Goal: Task Accomplishment & Management: Use online tool/utility

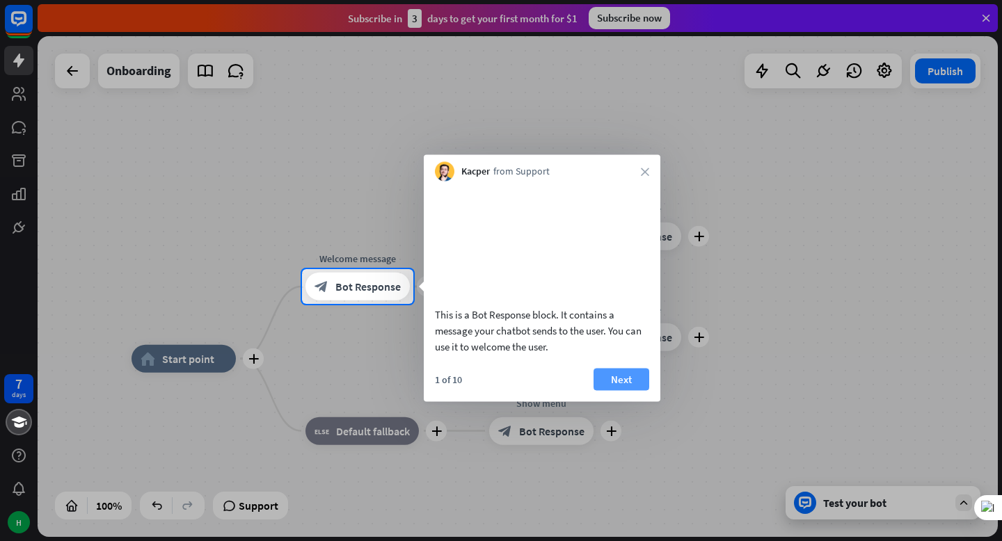
click at [612, 390] on button "Next" at bounding box center [621, 379] width 56 height 22
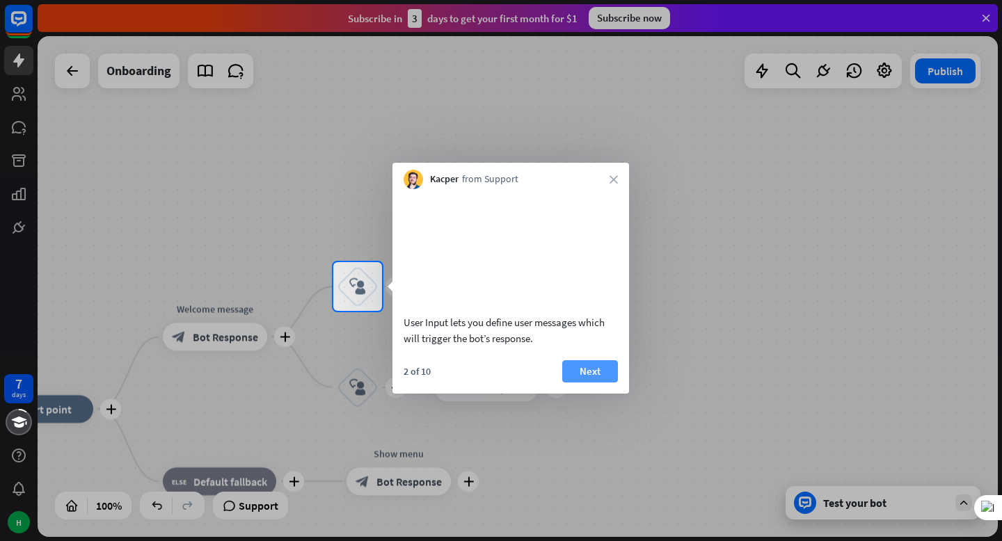
click at [592, 383] on button "Next" at bounding box center [590, 371] width 56 height 22
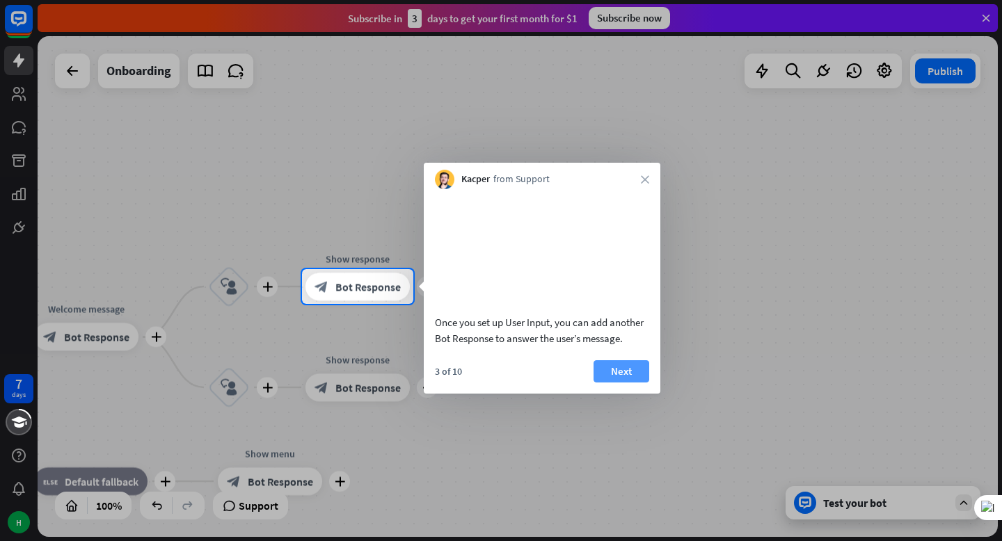
click at [618, 383] on button "Next" at bounding box center [621, 371] width 56 height 22
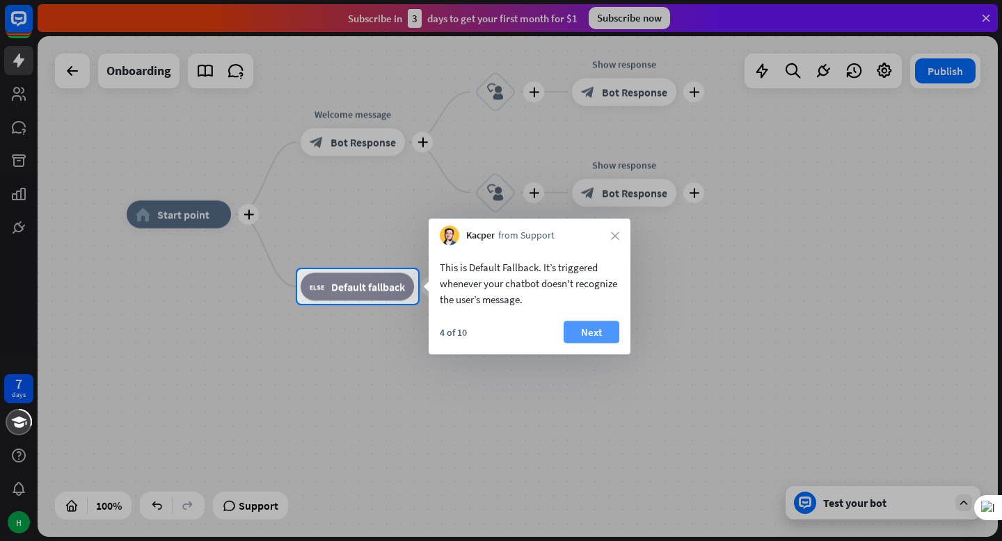
click at [599, 339] on button "Next" at bounding box center [592, 332] width 56 height 22
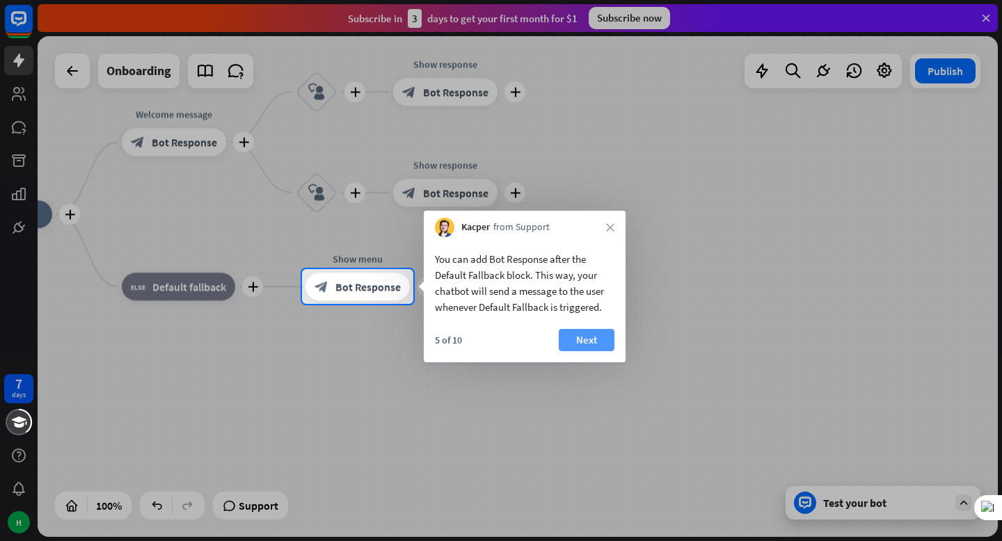
click at [594, 336] on button "Next" at bounding box center [587, 340] width 56 height 22
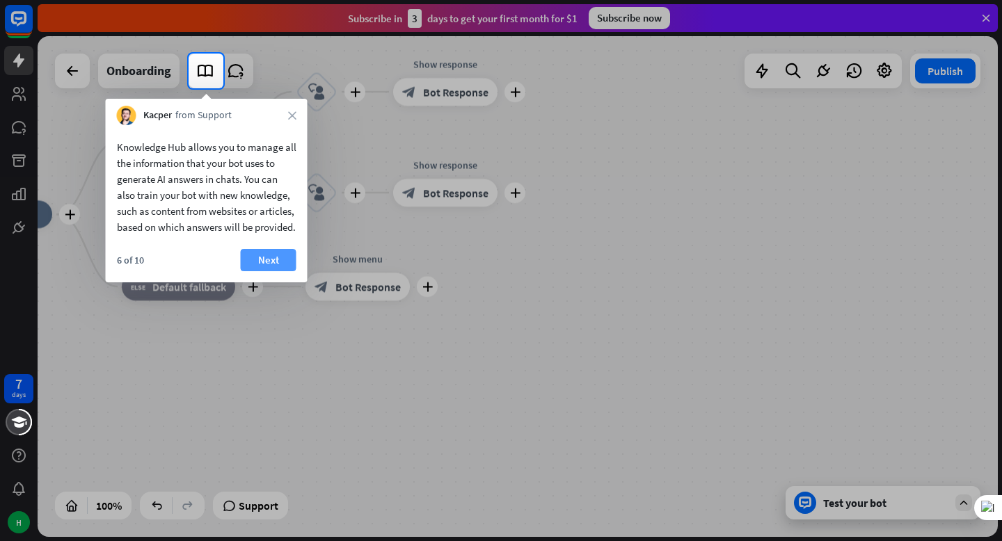
click at [285, 271] on button "Next" at bounding box center [269, 260] width 56 height 22
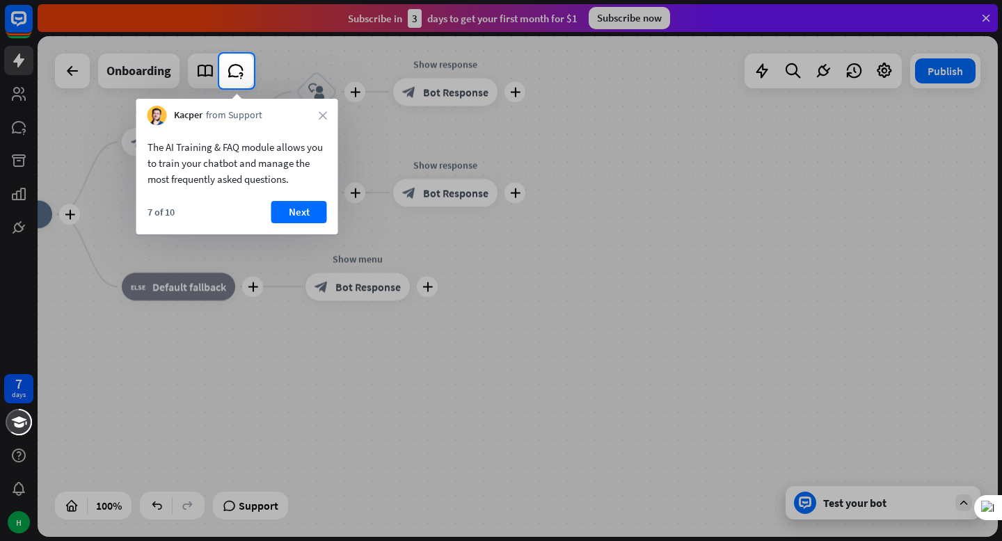
click at [291, 194] on div "The AI Training & FAQ module allows you to train your chatbot and manage the mo…" at bounding box center [237, 179] width 202 height 109
click at [296, 209] on button "Next" at bounding box center [299, 212] width 56 height 22
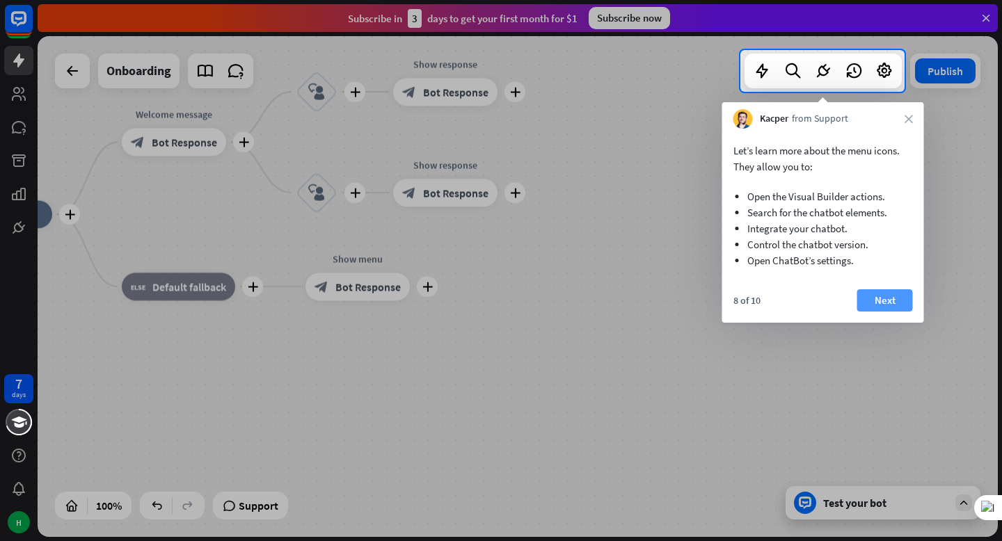
click at [875, 299] on button "Next" at bounding box center [885, 300] width 56 height 22
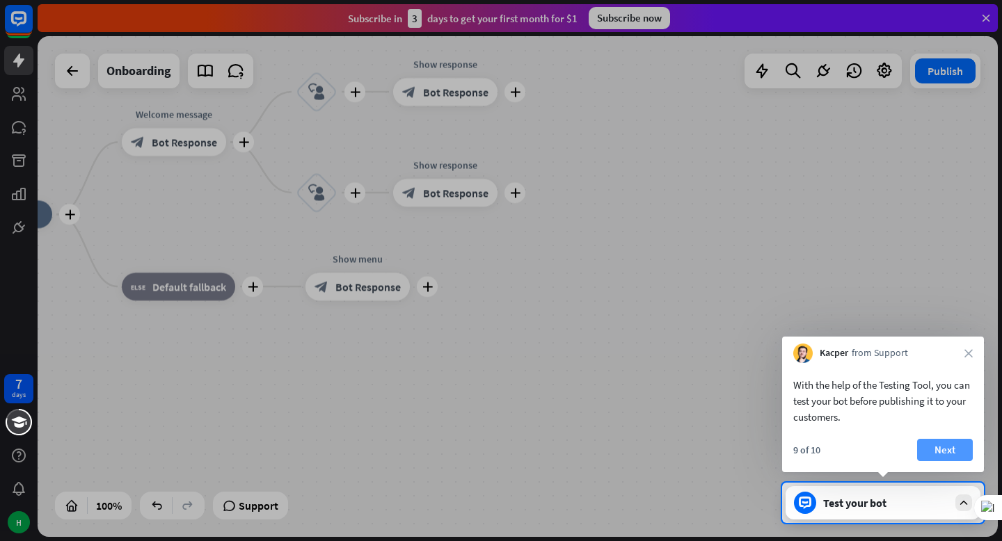
click at [947, 452] on button "Next" at bounding box center [945, 450] width 56 height 22
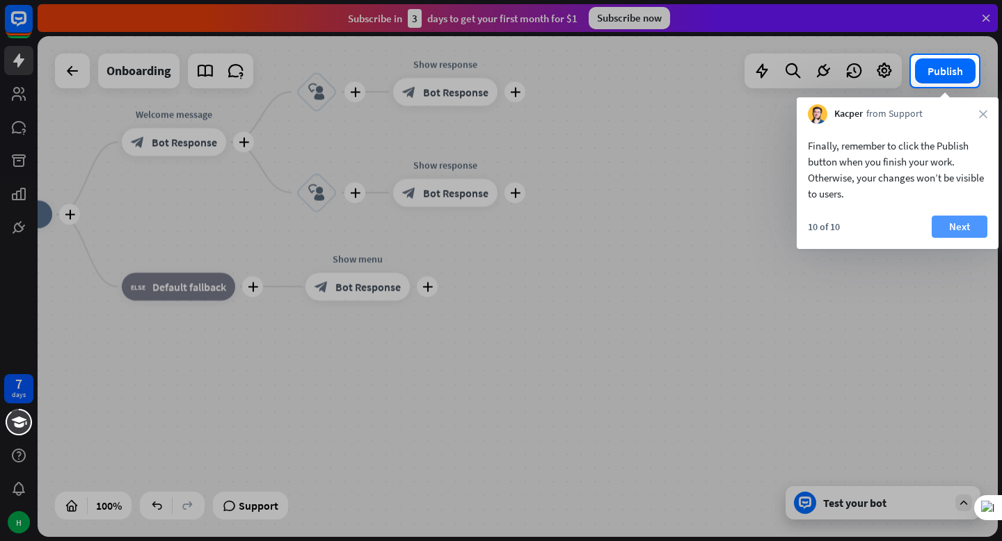
click at [952, 223] on button "Next" at bounding box center [960, 227] width 56 height 22
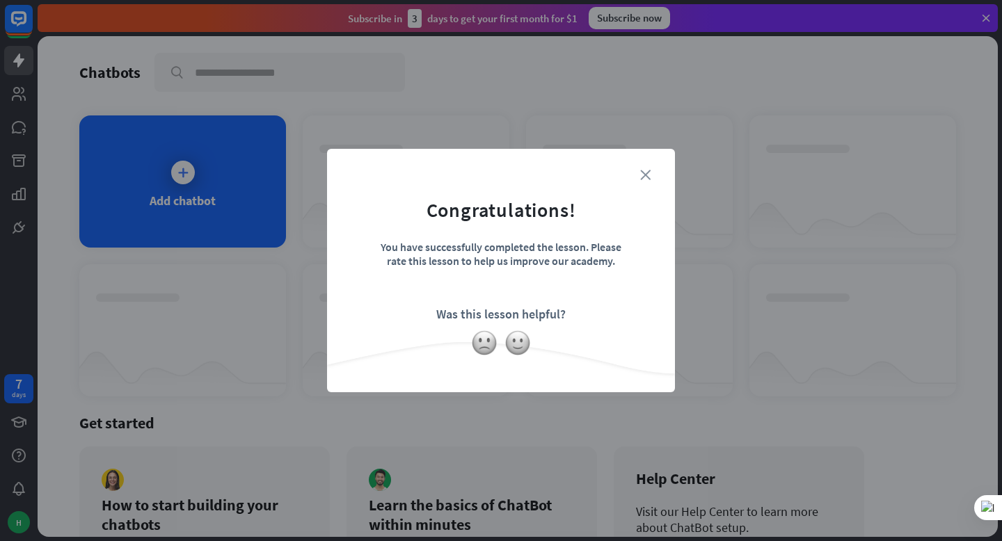
click at [647, 170] on icon "close" at bounding box center [645, 175] width 10 height 10
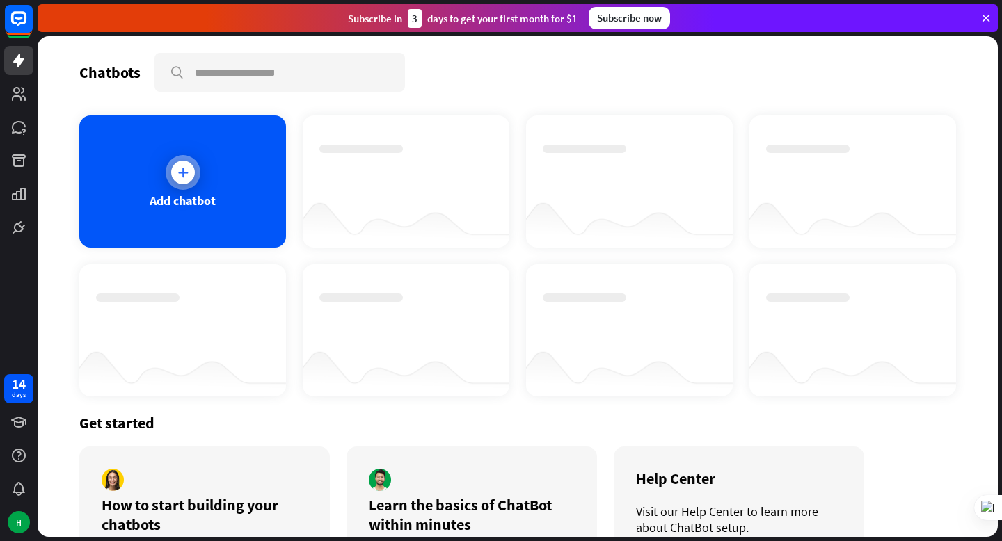
click at [224, 168] on div "Add chatbot" at bounding box center [182, 181] width 207 height 132
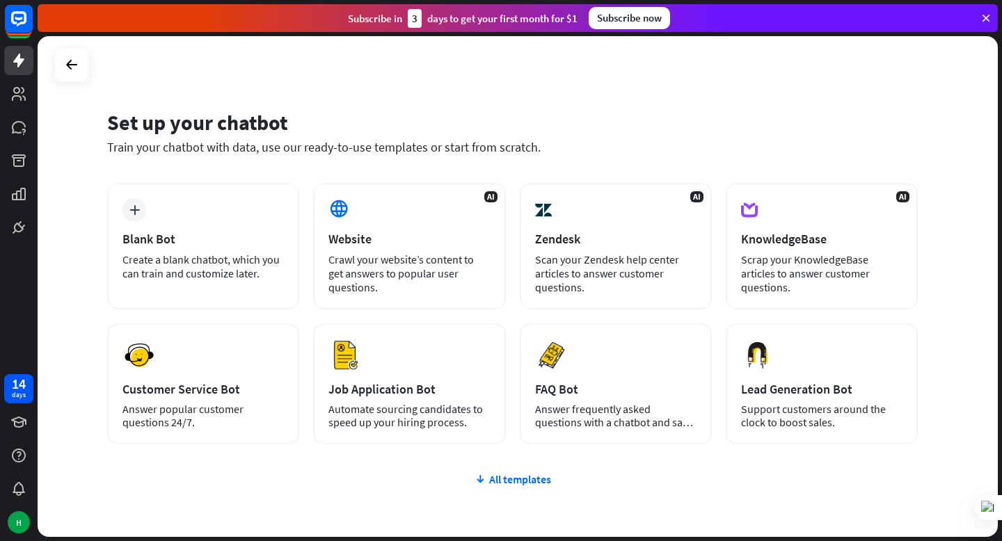
click at [981, 17] on icon at bounding box center [986, 18] width 13 height 13
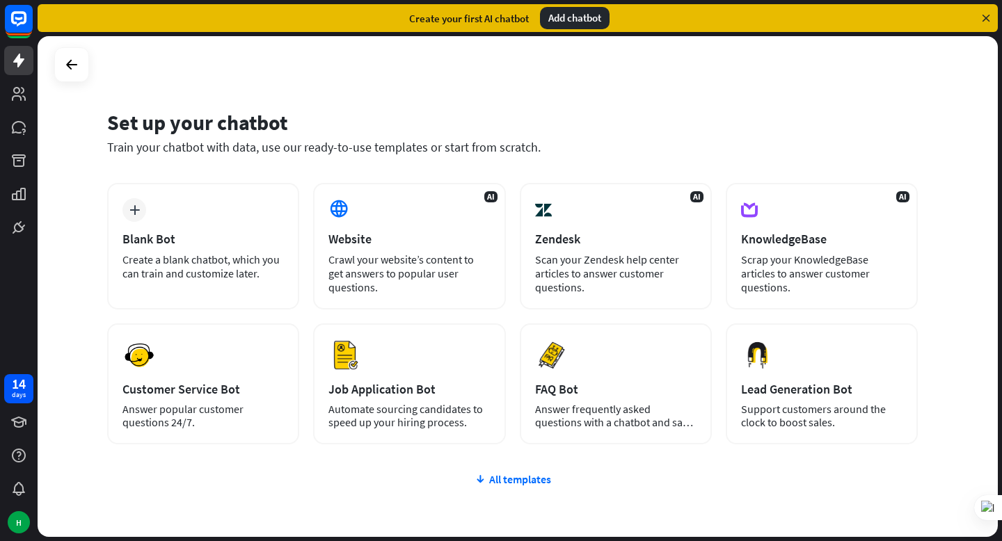
click at [981, 17] on icon at bounding box center [986, 18] width 13 height 13
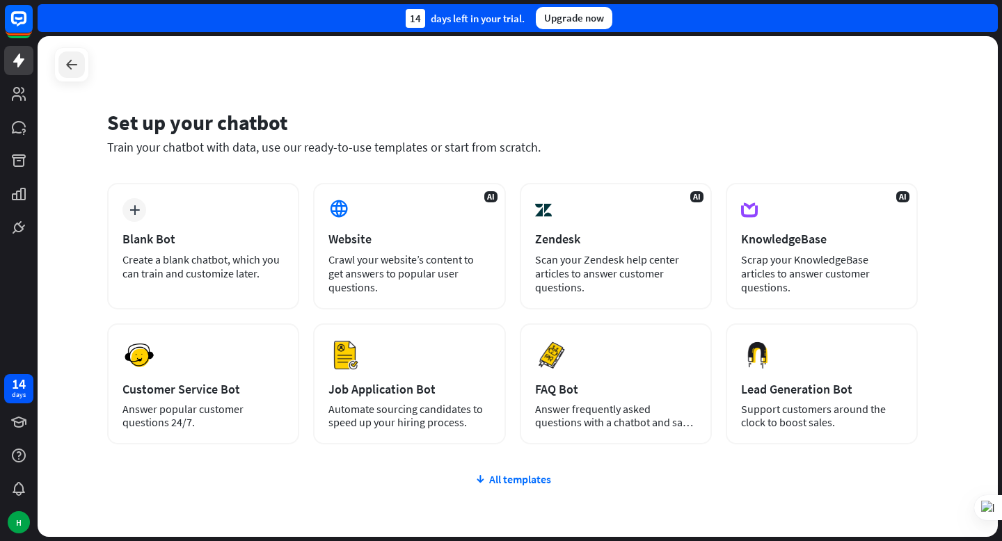
click at [63, 54] on div at bounding box center [71, 64] width 26 height 26
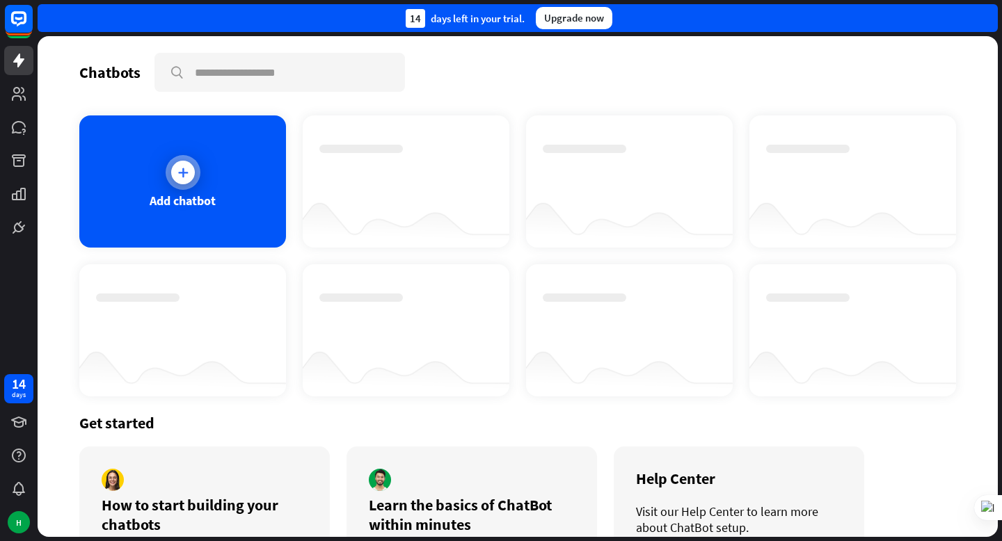
scroll to position [79, 0]
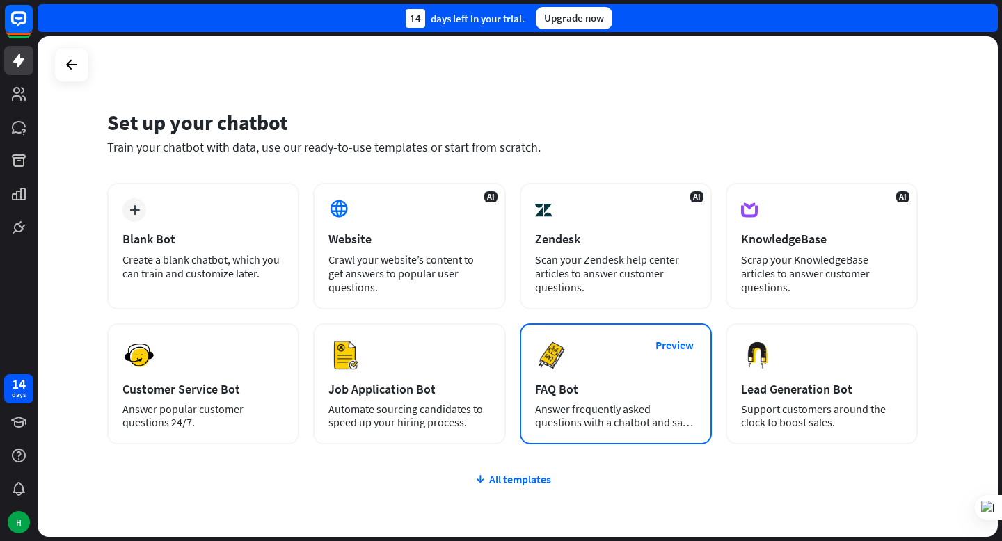
click at [612, 431] on div "Preview FAQ Bot [PERSON_NAME] frequently asked questions with a chatbot and sav…" at bounding box center [616, 383] width 192 height 121
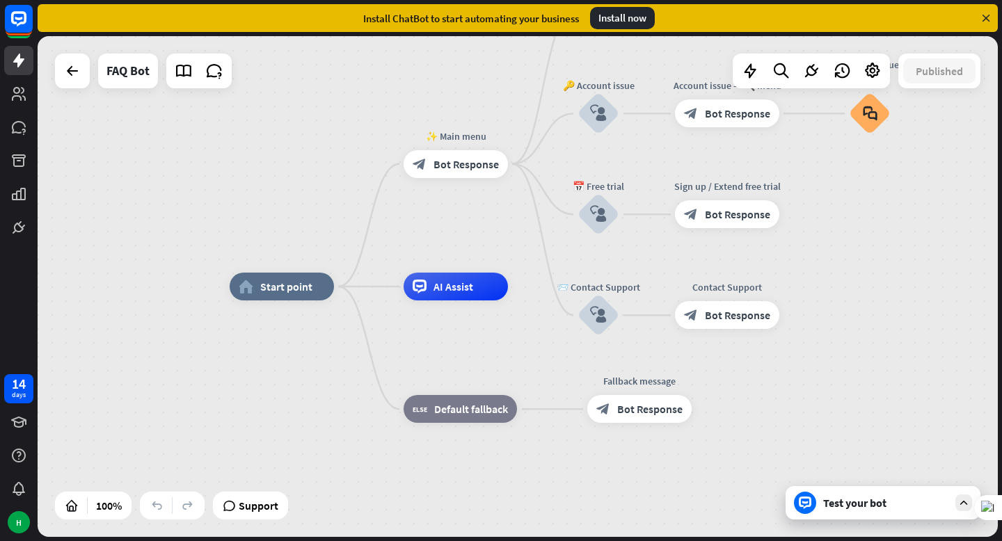
click at [866, 516] on div "Test your bot" at bounding box center [882, 502] width 195 height 33
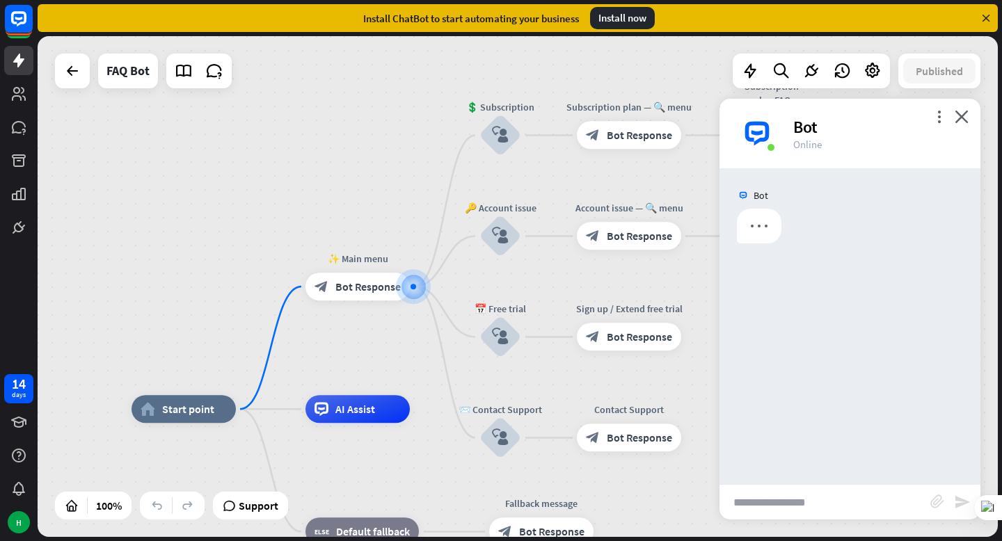
click at [765, 502] on input "text" at bounding box center [824, 502] width 211 height 35
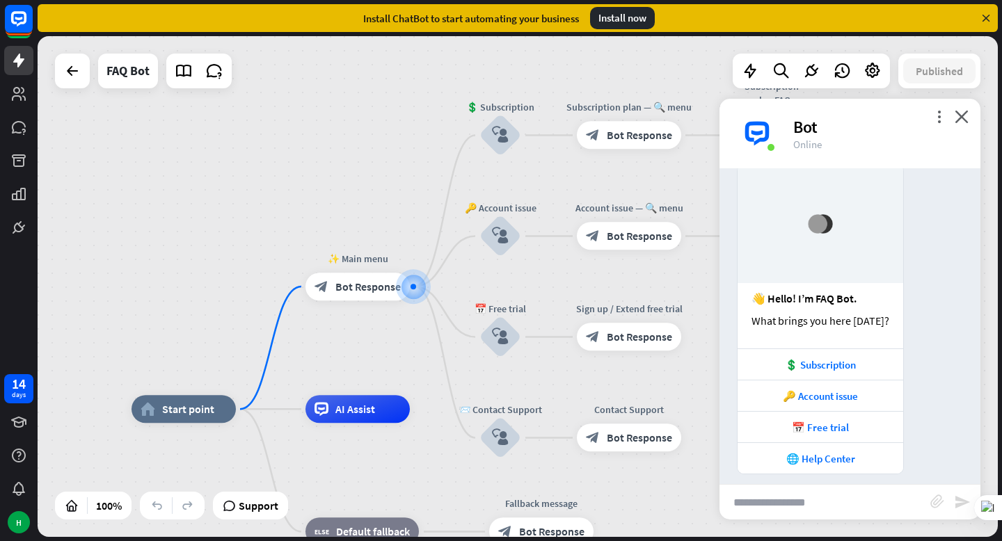
scroll to position [56, 0]
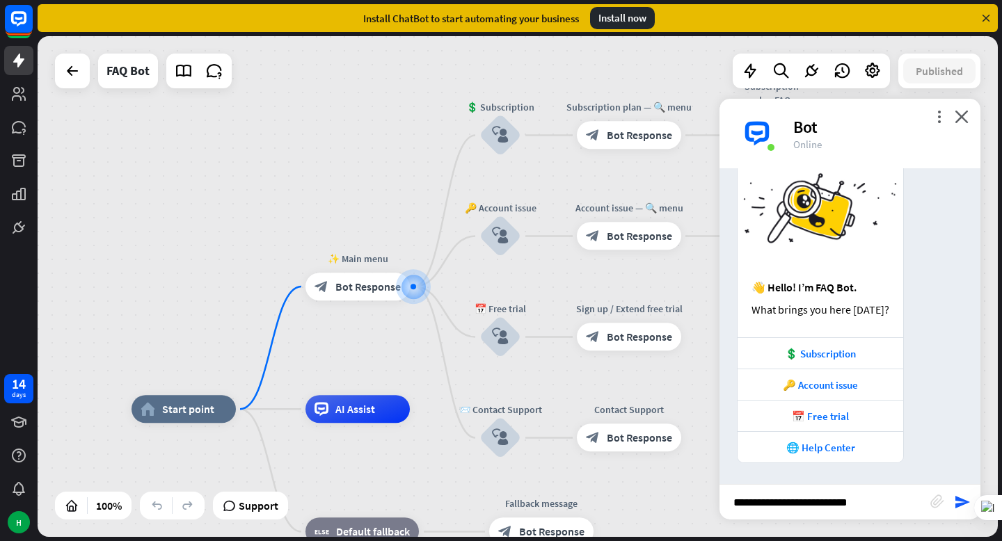
type input "**********"
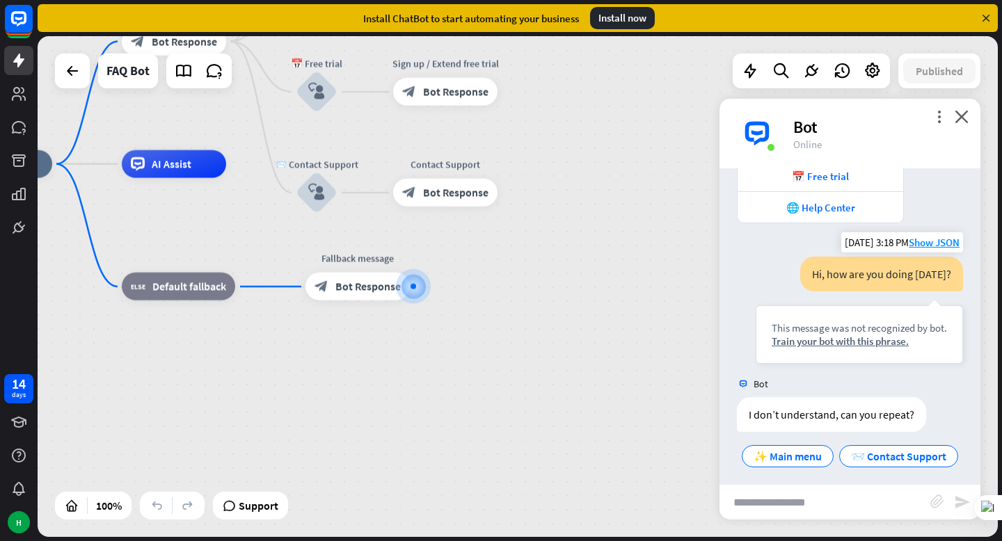
scroll to position [303, 0]
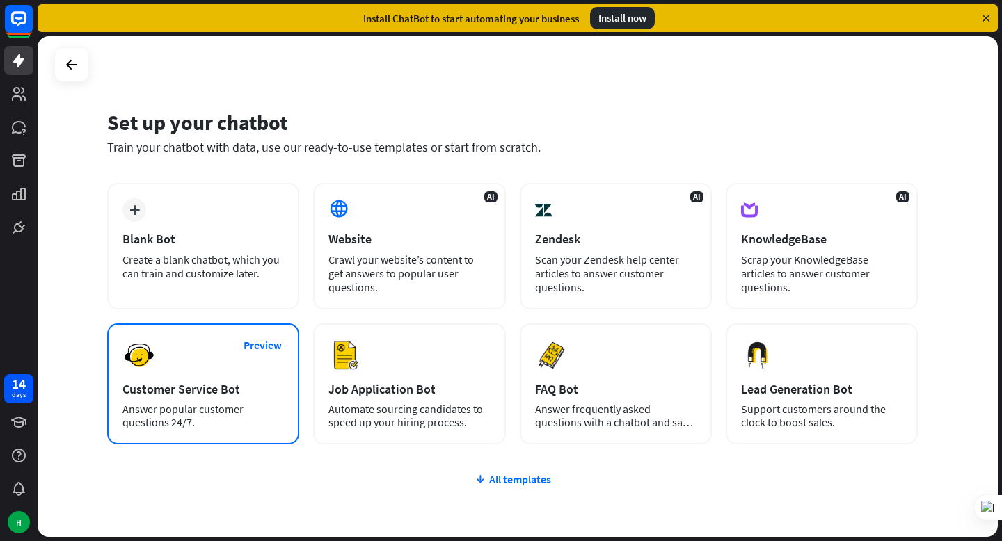
click at [214, 388] on div "Customer Service Bot" at bounding box center [202, 389] width 161 height 16
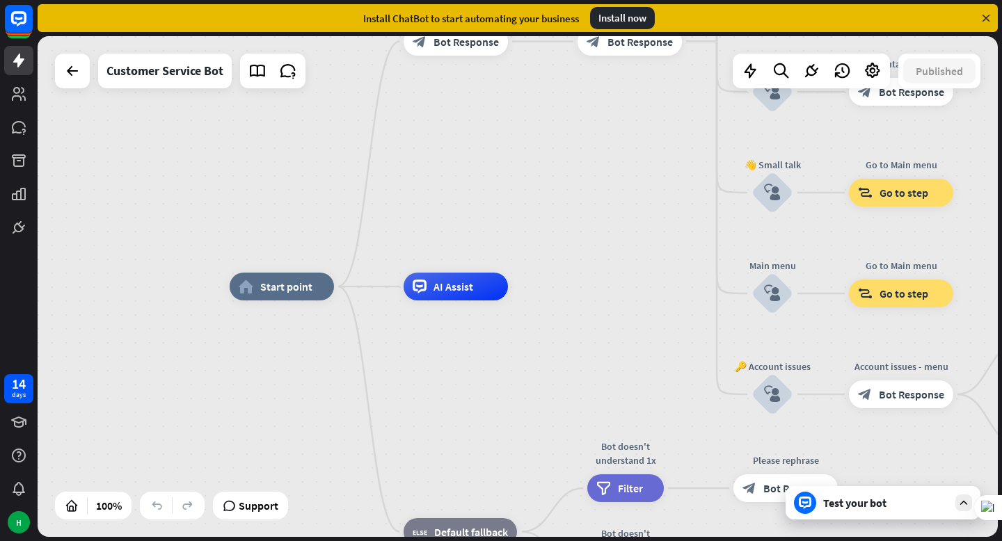
click at [958, 502] on icon at bounding box center [963, 503] width 13 height 13
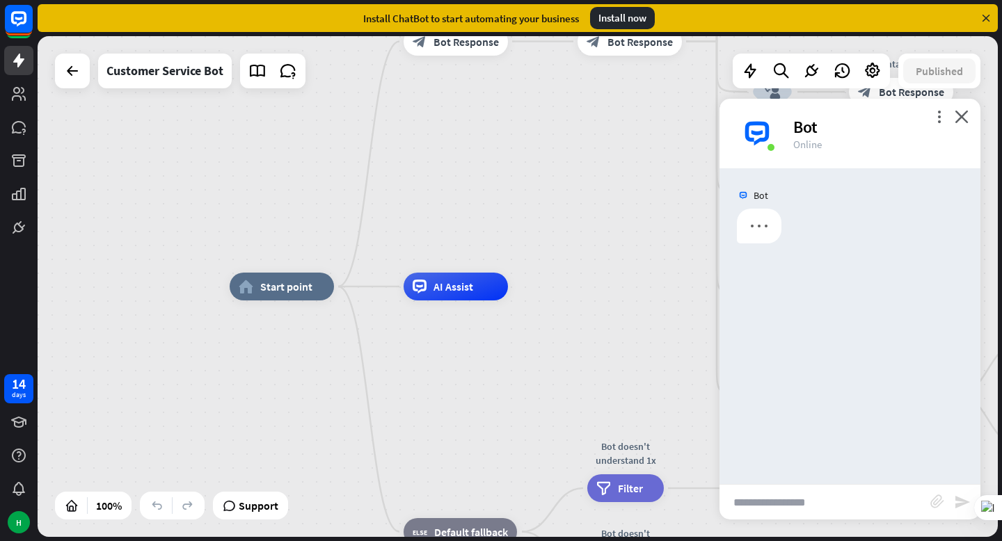
click at [794, 501] on input "text" at bounding box center [824, 502] width 211 height 35
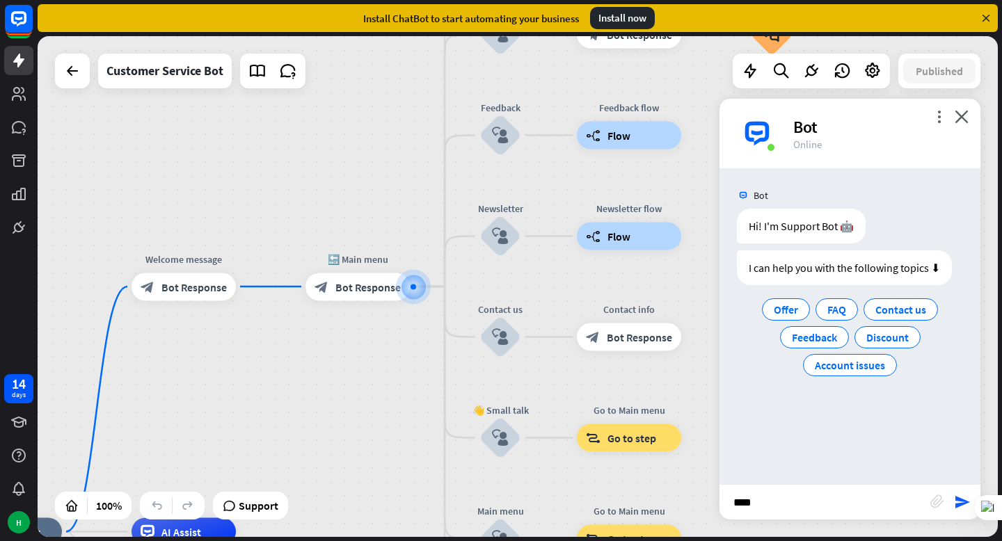
type input "*****"
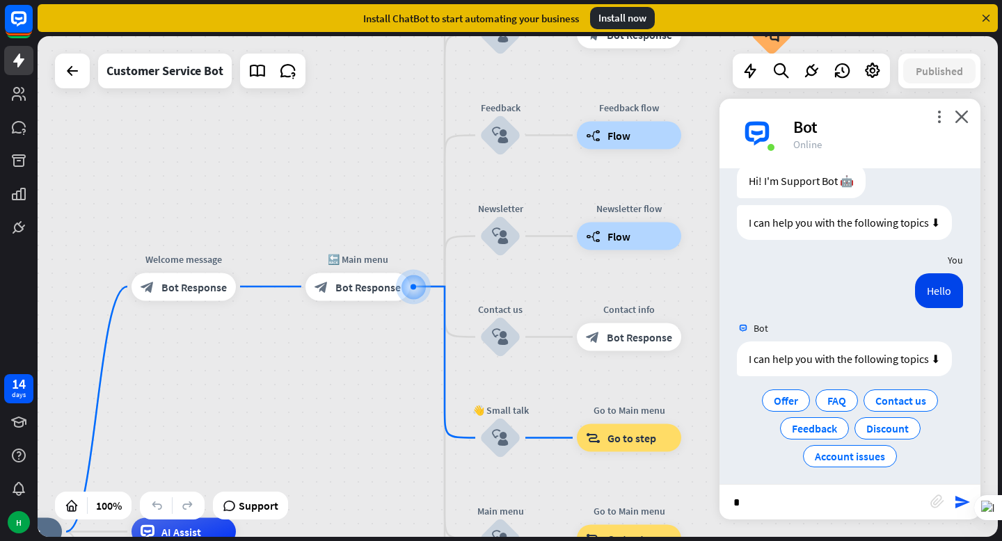
scroll to position [52, 0]
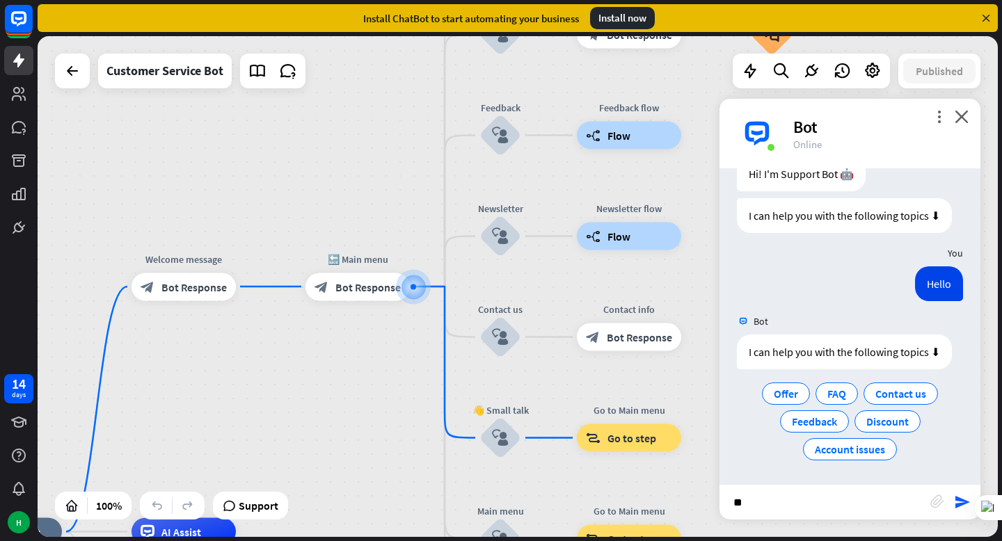
type input "*"
click at [768, 505] on input "**********" at bounding box center [824, 502] width 211 height 35
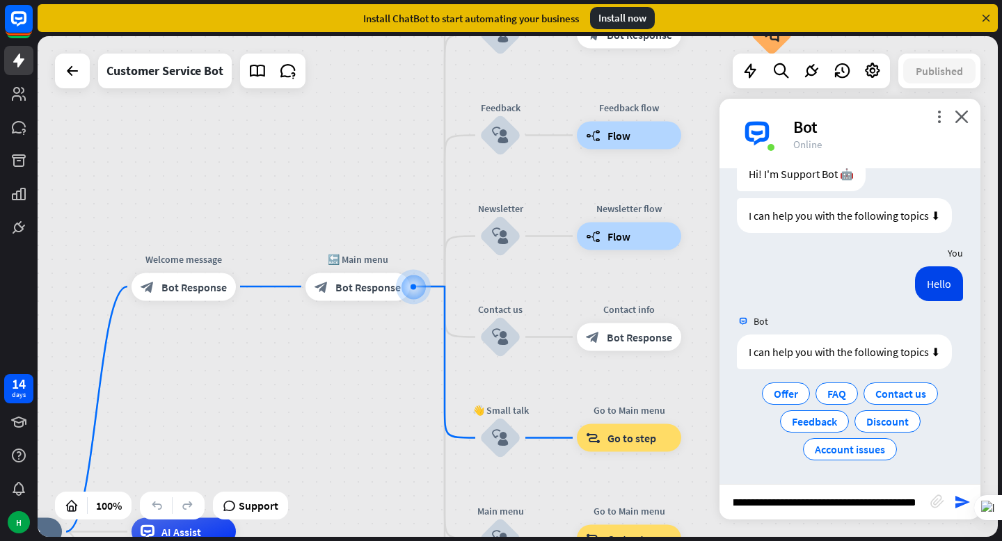
click at [913, 504] on input "**********" at bounding box center [824, 502] width 211 height 35
type input "**********"
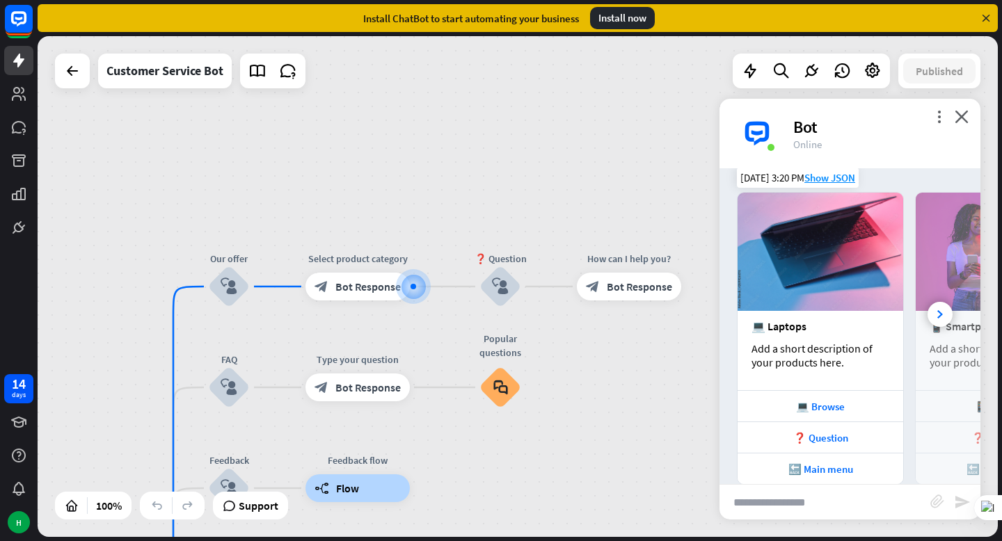
scroll to position [381, 0]
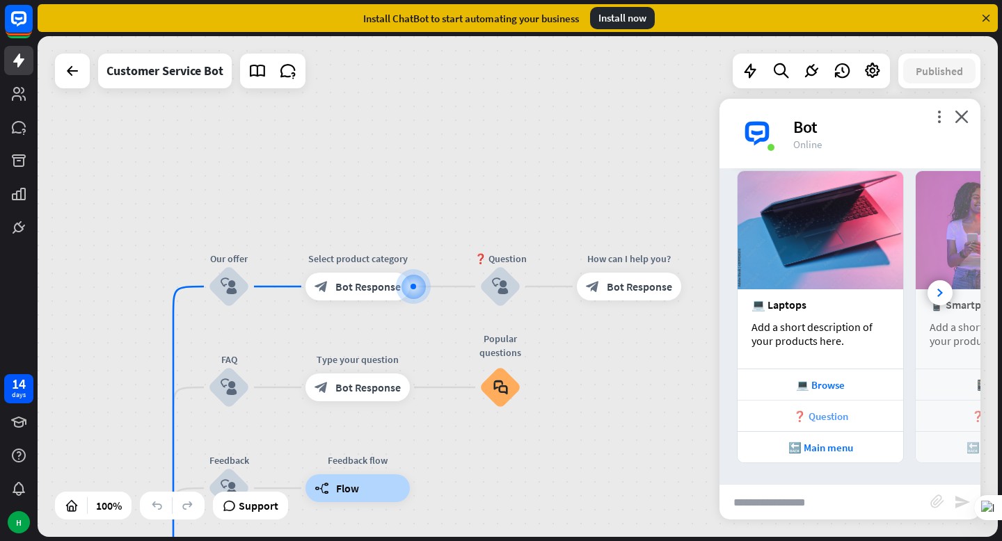
click at [843, 416] on div "❓ Question" at bounding box center [820, 416] width 152 height 13
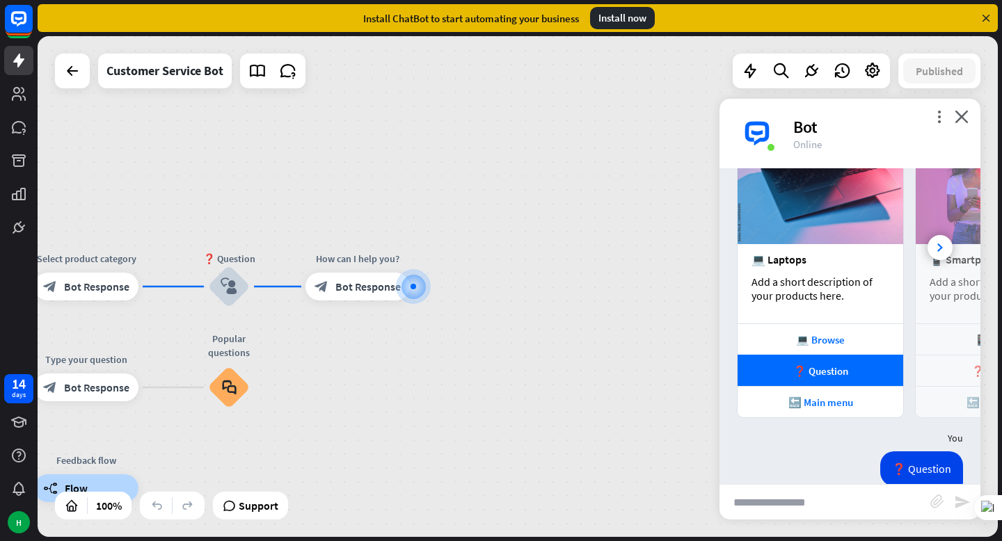
scroll to position [456, 0]
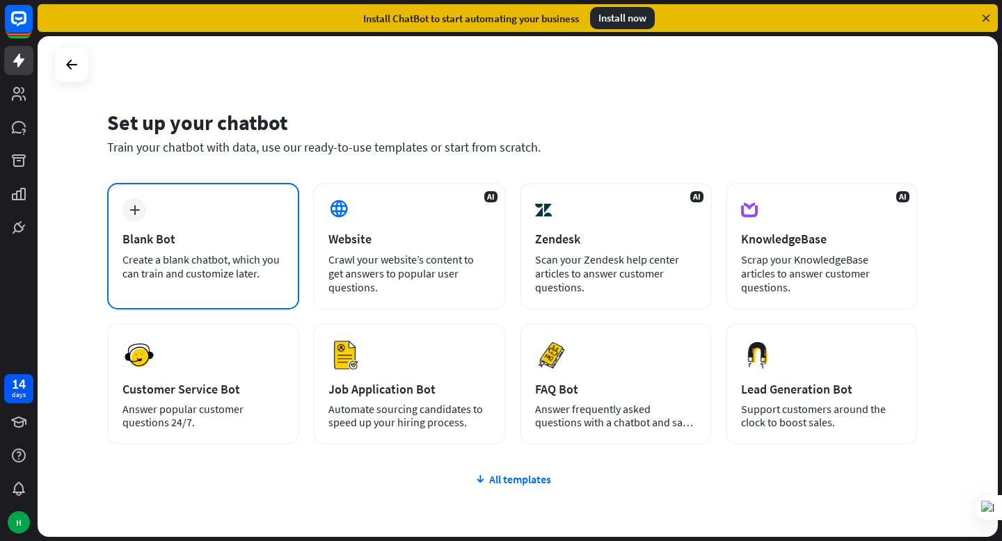
click at [207, 237] on div "Blank Bot" at bounding box center [202, 239] width 161 height 16
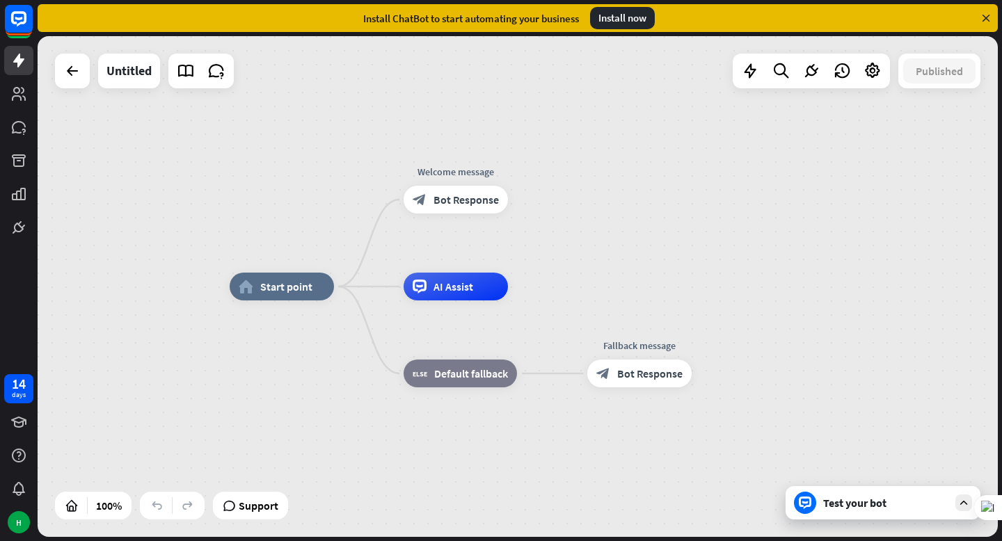
click at [927, 506] on div "Test your bot" at bounding box center [885, 503] width 125 height 14
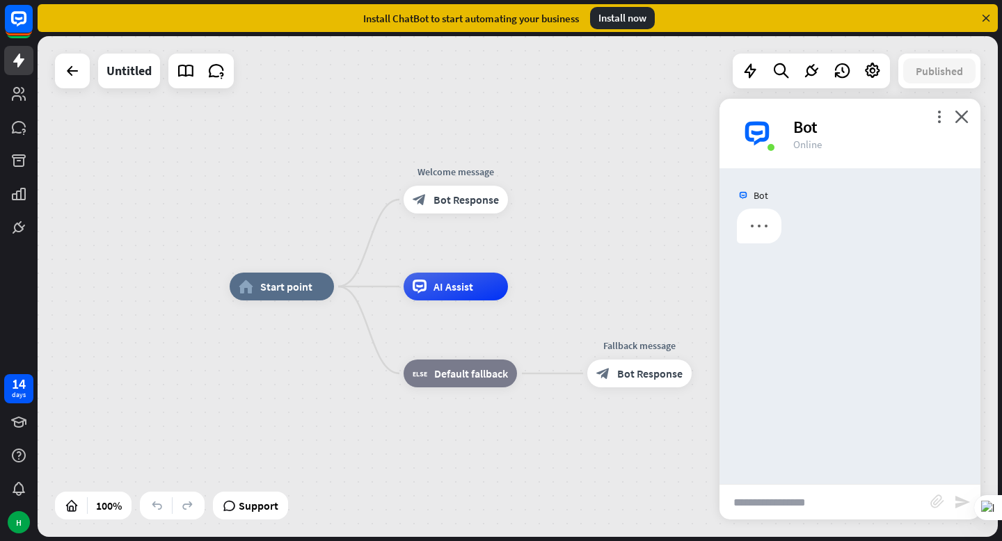
click at [784, 494] on input "text" at bounding box center [824, 502] width 211 height 35
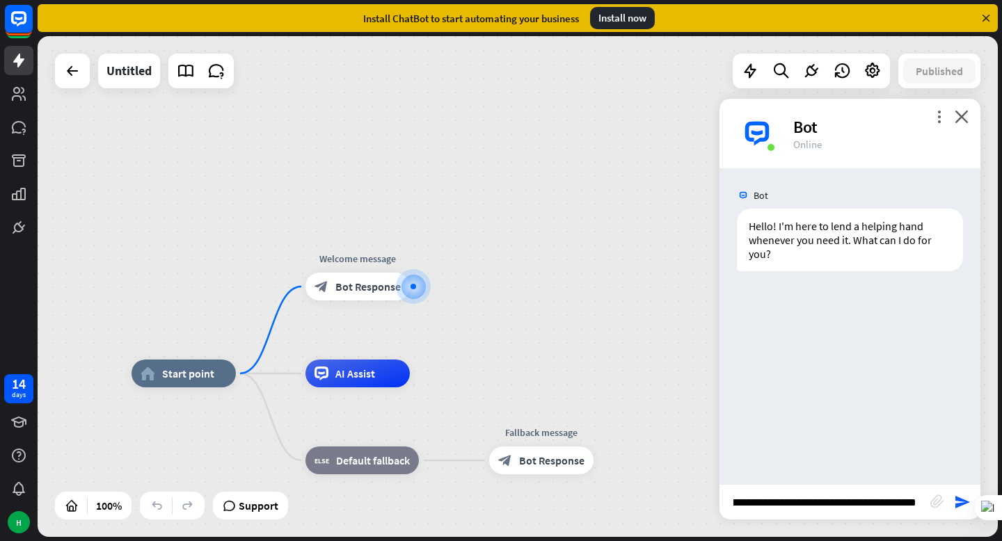
scroll to position [0, 174]
type input "**********"
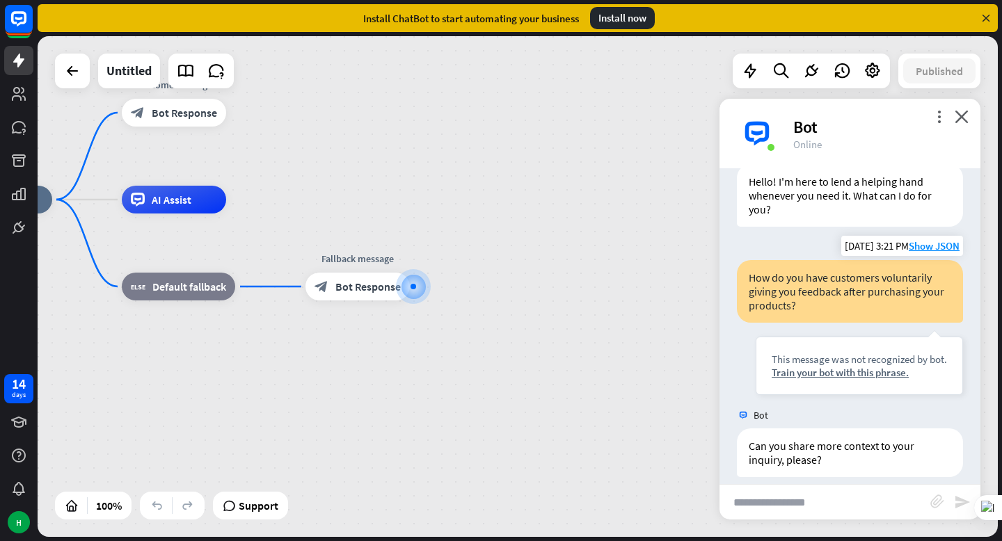
scroll to position [58, 0]
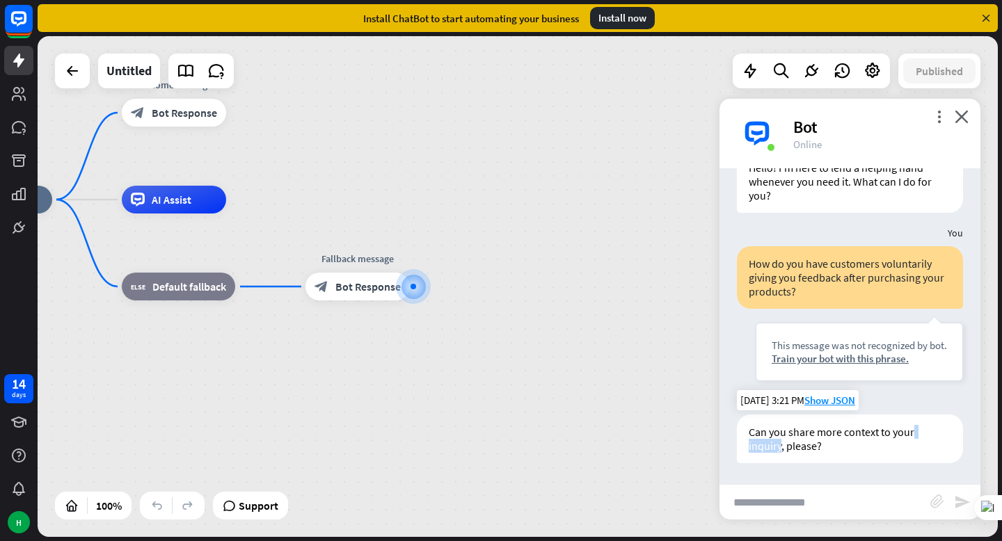
drag, startPoint x: 912, startPoint y: 431, endPoint x: 947, endPoint y: 432, distance: 34.8
click at [947, 432] on div "Can you share more context to your inquiry, please?" at bounding box center [850, 439] width 226 height 49
click at [926, 454] on img at bounding box center [922, 455] width 18 height 18
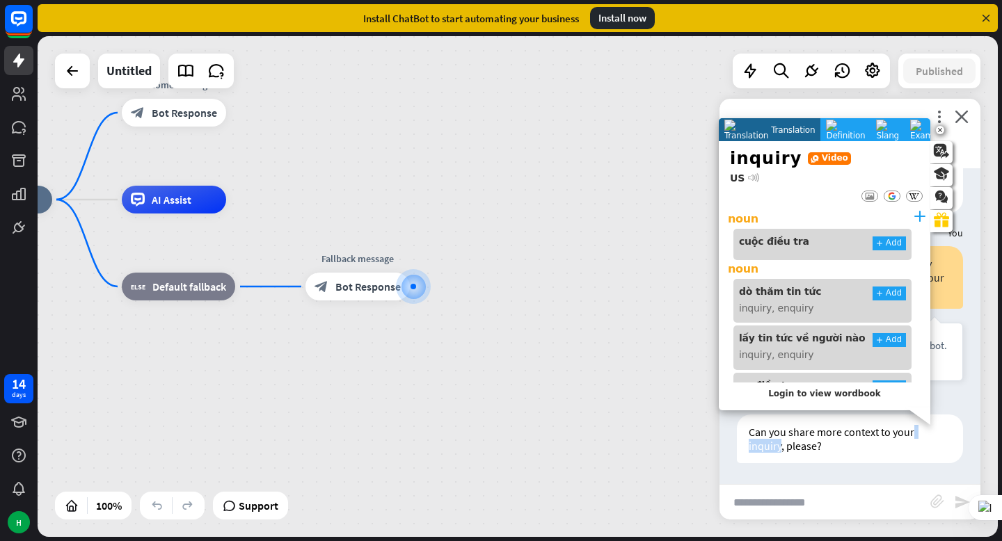
click at [783, 500] on input "text" at bounding box center [824, 502] width 211 height 35
click at [759, 509] on input "text" at bounding box center [824, 502] width 211 height 35
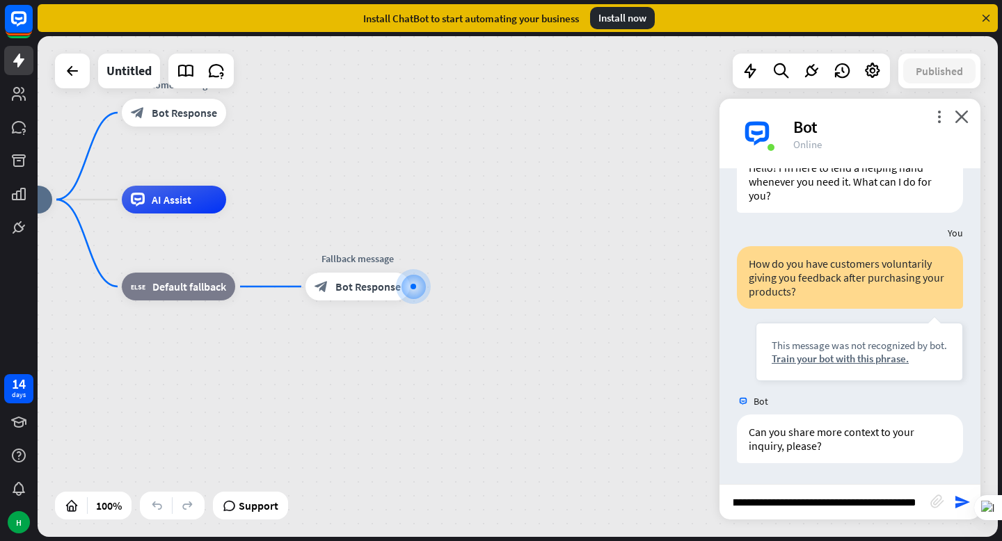
type input "**********"
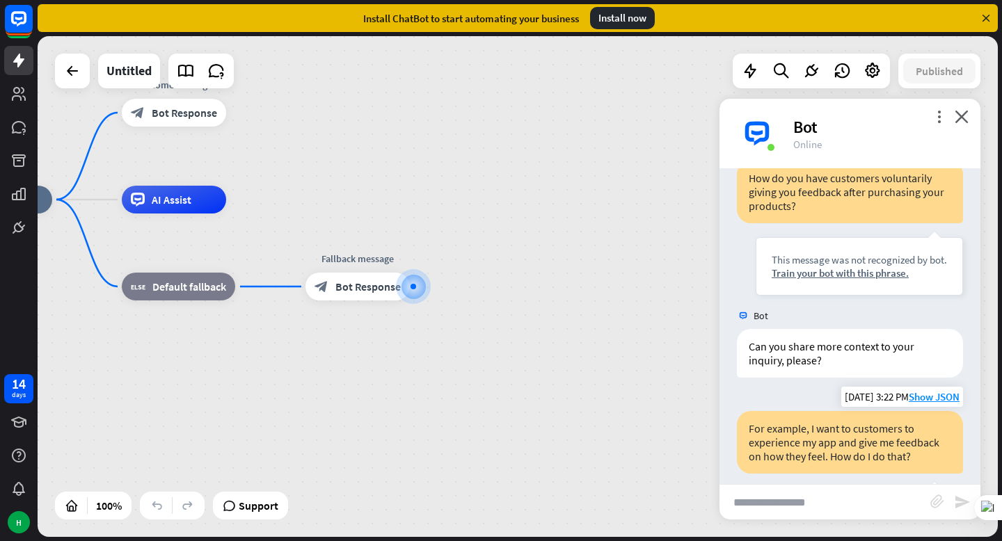
scroll to position [138, 0]
